Goal: Information Seeking & Learning: Learn about a topic

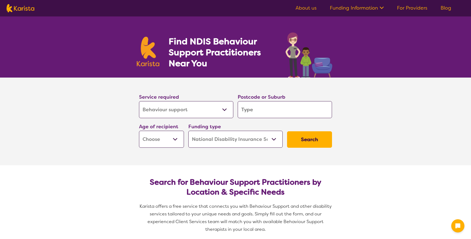
select select "Behaviour support"
select select "NDIS"
select select "Behaviour support"
select select "NDIS"
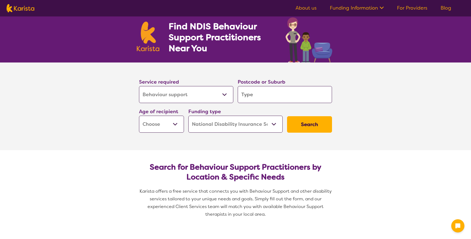
scroll to position [16, 0]
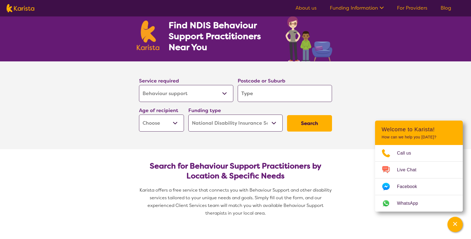
click at [267, 94] on input "search" at bounding box center [285, 93] width 94 height 17
type input "3"
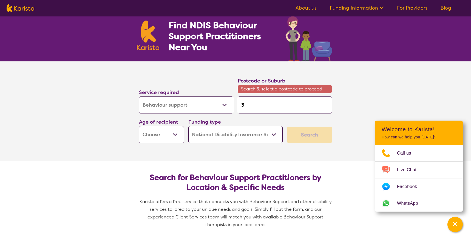
type input "30"
type input "301"
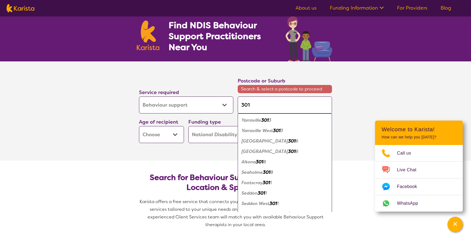
type input "30"
type input "3"
type input "31"
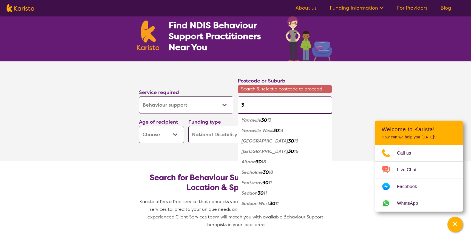
type input "31"
type input "318"
type input "3184"
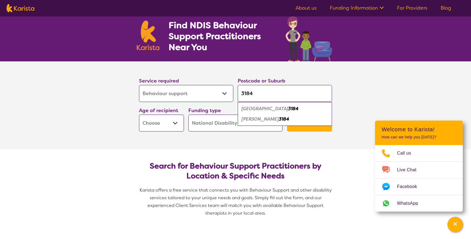
type input "3184"
click at [252, 118] on em "[PERSON_NAME]" at bounding box center [260, 119] width 37 height 6
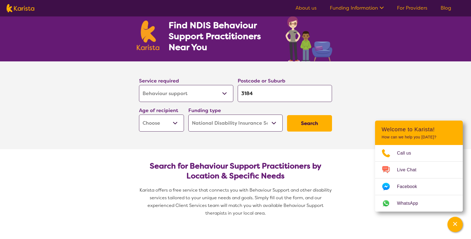
click at [178, 95] on select "Allied Health Assistant Assessment ([MEDICAL_DATA] or [MEDICAL_DATA]) Behaviour…" at bounding box center [186, 93] width 94 height 17
click at [139, 85] on select "Allied Health Assistant Assessment ([MEDICAL_DATA] or [MEDICAL_DATA]) Behaviour…" at bounding box center [186, 93] width 94 height 17
click at [178, 95] on select "Allied Health Assistant Assessment ([MEDICAL_DATA] or [MEDICAL_DATA]) Behaviour…" at bounding box center [186, 93] width 94 height 17
click at [139, 85] on select "Allied Health Assistant Assessment ([MEDICAL_DATA] or [MEDICAL_DATA]) Behaviour…" at bounding box center [186, 93] width 94 height 17
click at [177, 123] on select "Early Childhood - 0 to 9 Child - 10 to 11 Adolescent - 12 to 17 Adult - 18 to 6…" at bounding box center [161, 123] width 45 height 17
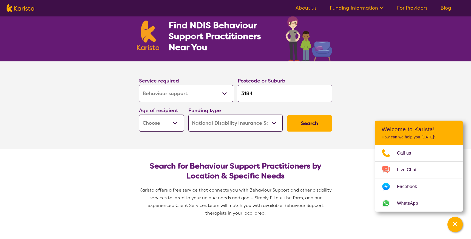
select select "EC"
click at [139, 115] on select "Early Childhood - 0 to 9 Child - 10 to 11 Adolescent - 12 to 17 Adult - 18 to 6…" at bounding box center [161, 123] width 45 height 17
select select "EC"
click at [263, 122] on select "Home Care Package (HCP) National Disability Insurance Scheme (NDIS) I don't know" at bounding box center [235, 123] width 94 height 17
click at [188, 115] on select "Home Care Package (HCP) National Disability Insurance Scheme (NDIS) I don't know" at bounding box center [235, 123] width 94 height 17
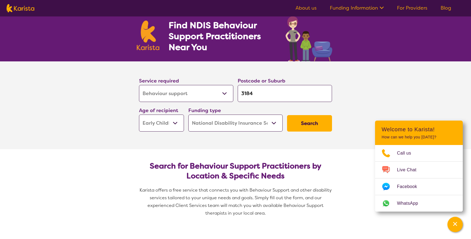
click at [303, 125] on button "Search" at bounding box center [309, 123] width 45 height 16
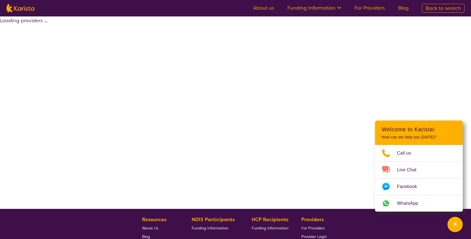
select select "by_score"
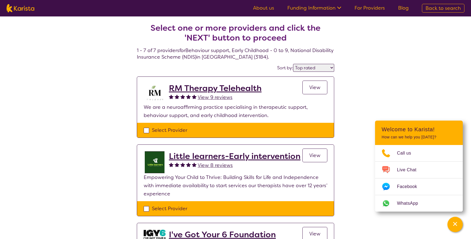
click at [316, 154] on span "View" at bounding box center [314, 155] width 11 height 7
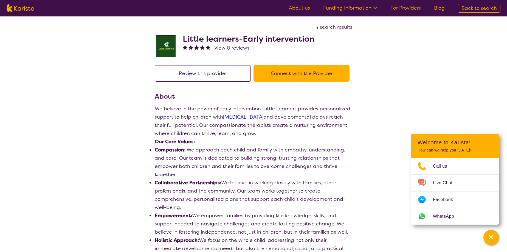
click at [166, 44] on img at bounding box center [166, 46] width 22 height 22
